Goal: Task Accomplishment & Management: Use online tool/utility

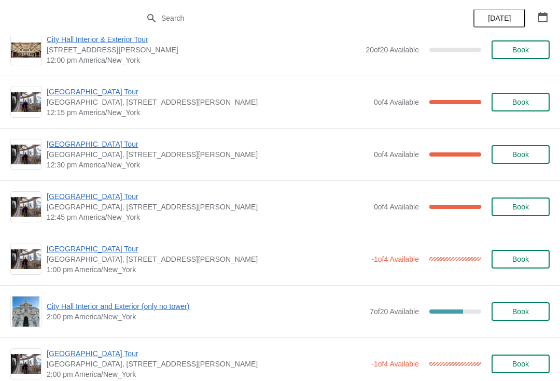
scroll to position [598, 0]
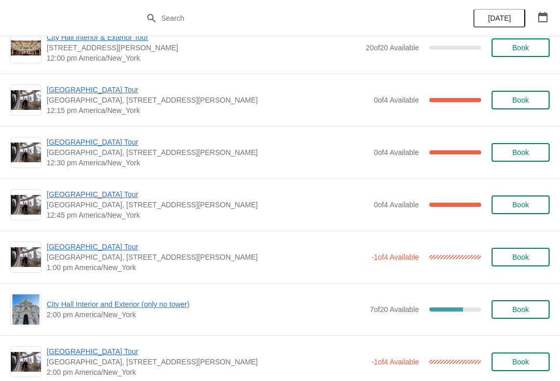
click at [71, 126] on div "City Hall Tower Tour City Hall Visitor Center, 1400 John F Kennedy Boulevard Su…" at bounding box center [280, 152] width 560 height 52
click at [77, 142] on span "[GEOGRAPHIC_DATA] Tour" at bounding box center [208, 142] width 322 height 10
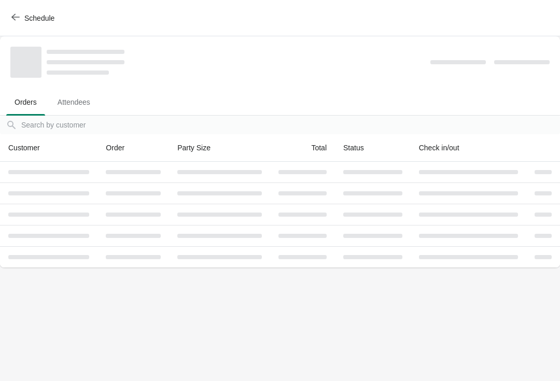
scroll to position [0, 0]
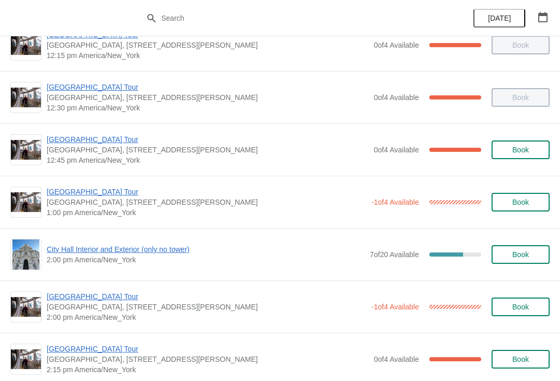
scroll to position [659, 0]
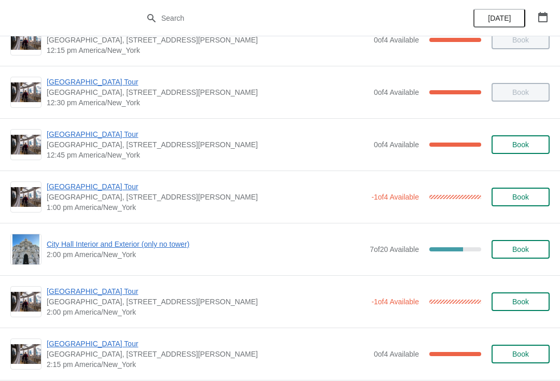
click at [64, 186] on span "[GEOGRAPHIC_DATA] Tour" at bounding box center [207, 187] width 320 height 10
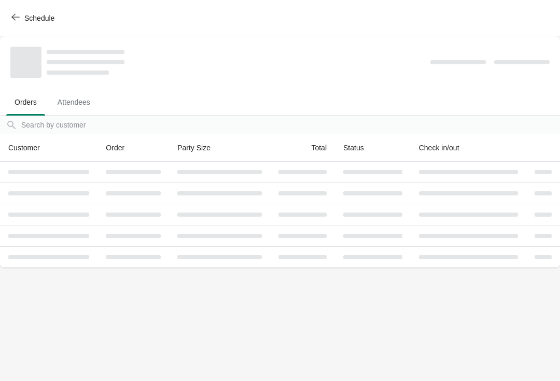
scroll to position [0, 0]
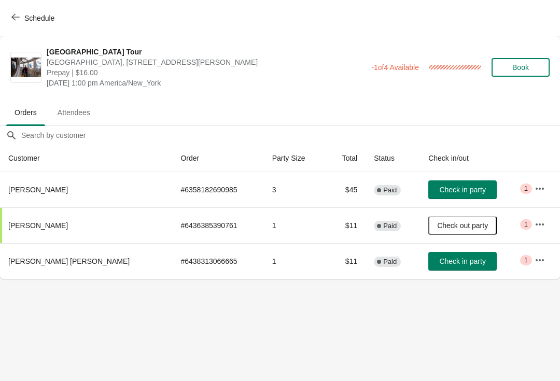
click at [25, 17] on span "Schedule" at bounding box center [39, 18] width 30 height 8
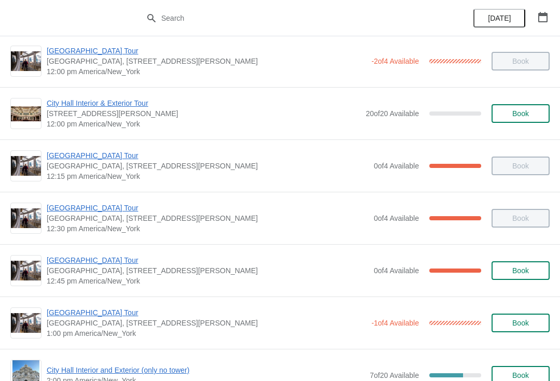
scroll to position [531, 0]
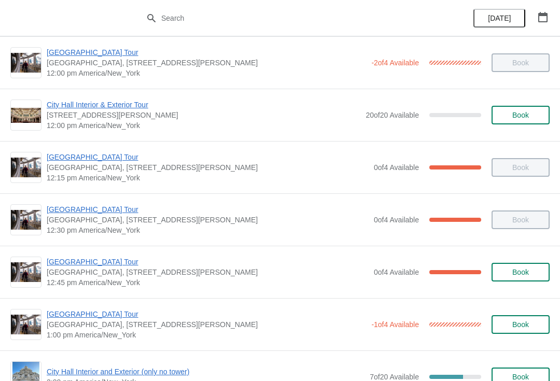
click at [85, 207] on span "[GEOGRAPHIC_DATA] Tour" at bounding box center [208, 209] width 322 height 10
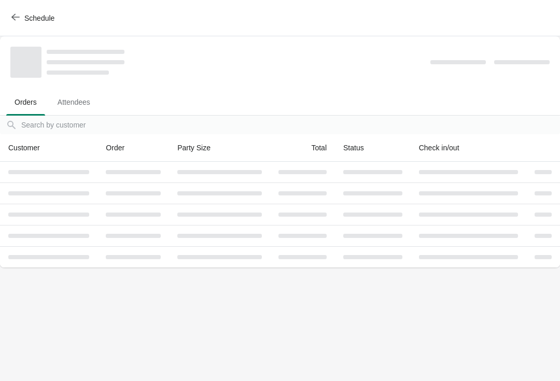
scroll to position [0, 0]
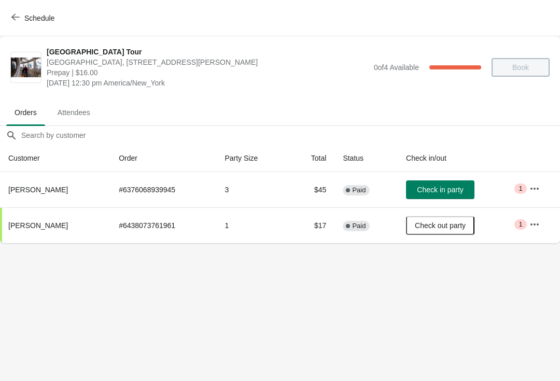
click at [19, 10] on button "Schedule" at bounding box center [34, 18] width 58 height 19
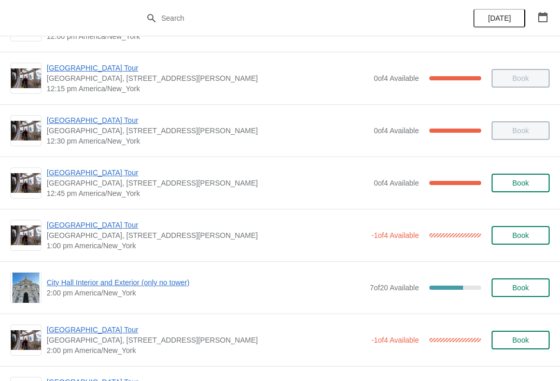
scroll to position [621, 0]
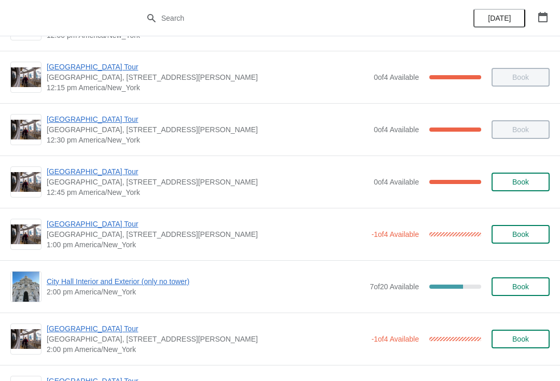
click at [69, 227] on span "[GEOGRAPHIC_DATA] Tour" at bounding box center [207, 224] width 320 height 10
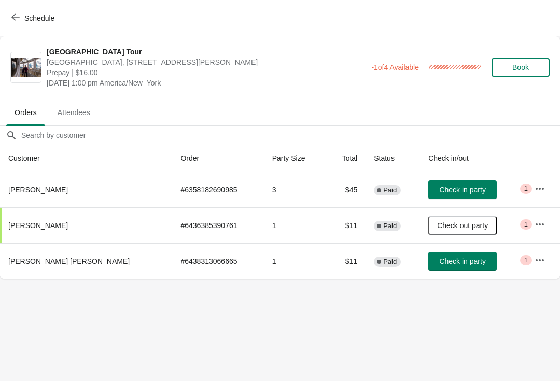
scroll to position [0, 0]
click at [25, 18] on span "Schedule" at bounding box center [39, 18] width 30 height 8
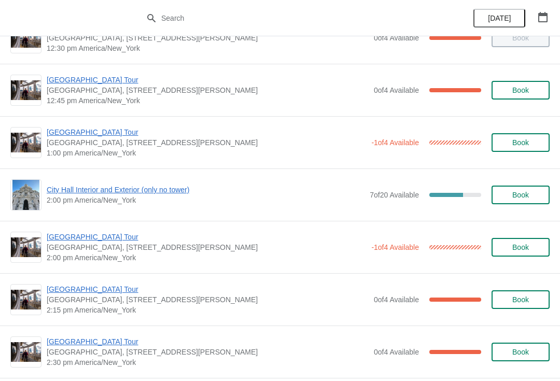
scroll to position [705, 0]
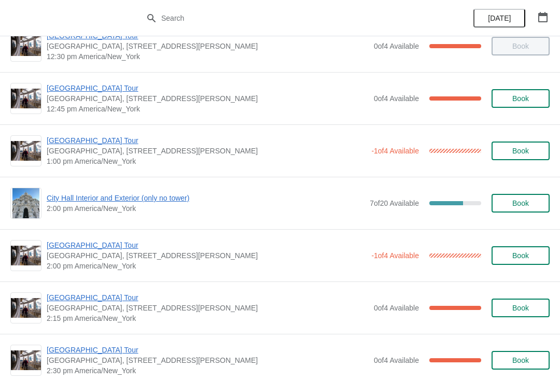
click at [70, 140] on span "[GEOGRAPHIC_DATA] Tour" at bounding box center [207, 140] width 320 height 10
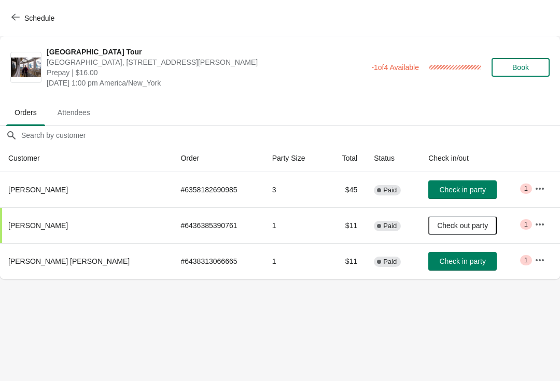
scroll to position [0, 0]
click at [443, 262] on span "Check in party" at bounding box center [463, 261] width 46 height 8
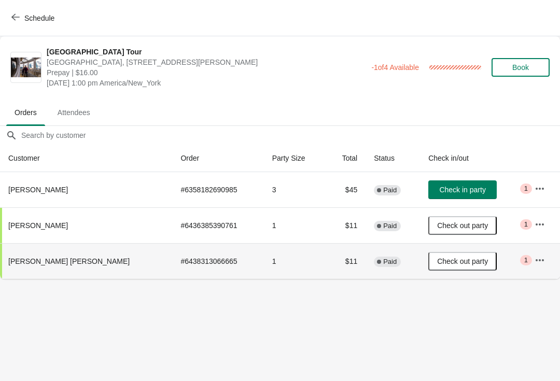
click at [23, 9] on button "Schedule" at bounding box center [34, 18] width 58 height 19
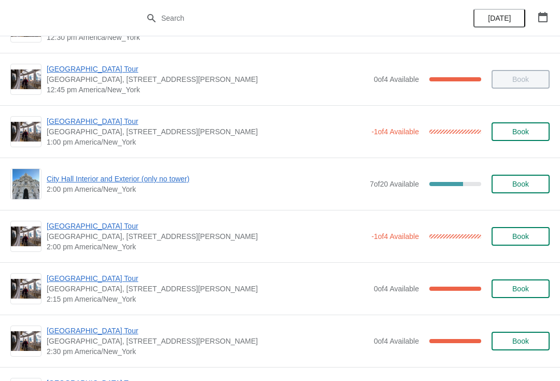
scroll to position [719, 0]
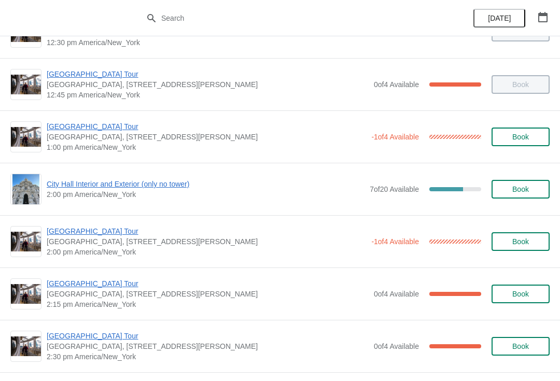
click at [76, 129] on span "[GEOGRAPHIC_DATA] Tour" at bounding box center [207, 126] width 320 height 10
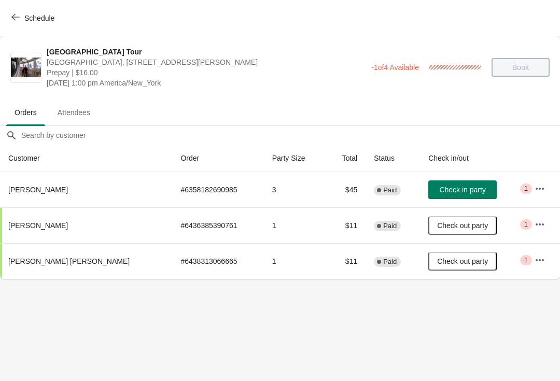
scroll to position [0, 0]
click at [437, 185] on button "Check in party" at bounding box center [463, 190] width 69 height 19
click at [23, 6] on div "Schedule" at bounding box center [280, 18] width 560 height 36
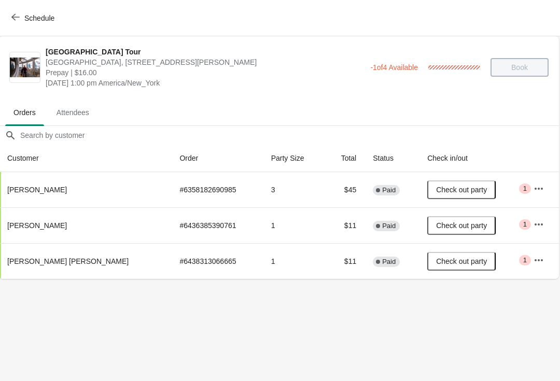
scroll to position [0, 1]
click at [17, 4] on div "Schedule" at bounding box center [280, 18] width 560 height 36
click at [16, 26] on button "Schedule" at bounding box center [34, 18] width 58 height 19
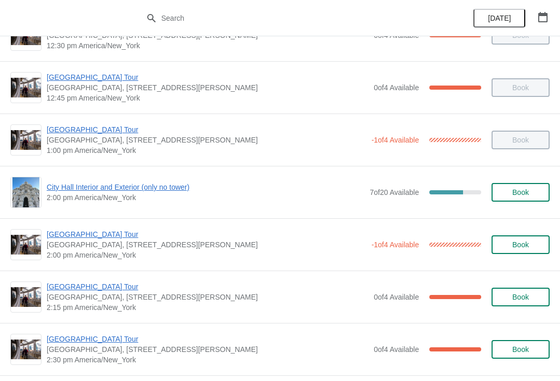
scroll to position [715, 0]
